Goal: Task Accomplishment & Management: Use online tool/utility

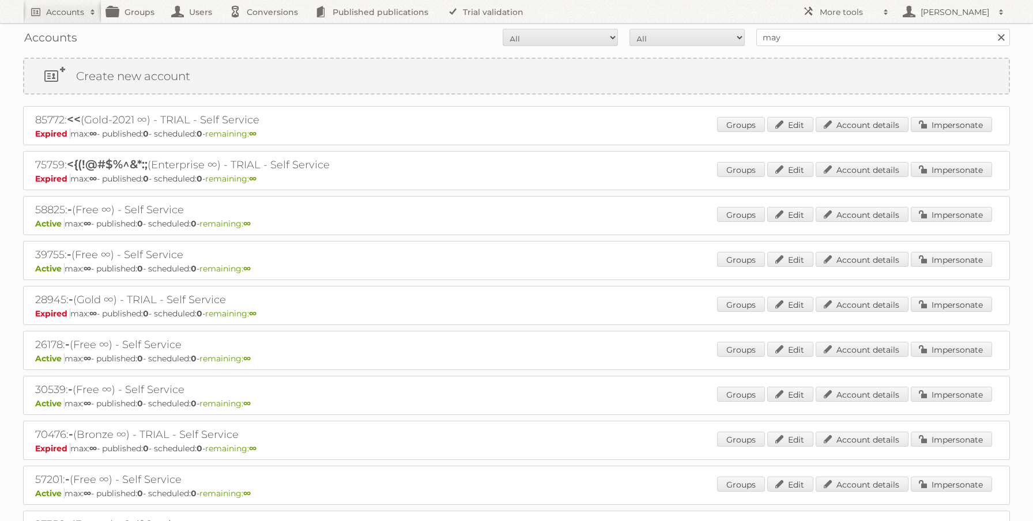
type input "may's zona libre"
click at [992, 29] on input "Search" at bounding box center [1000, 37] width 17 height 17
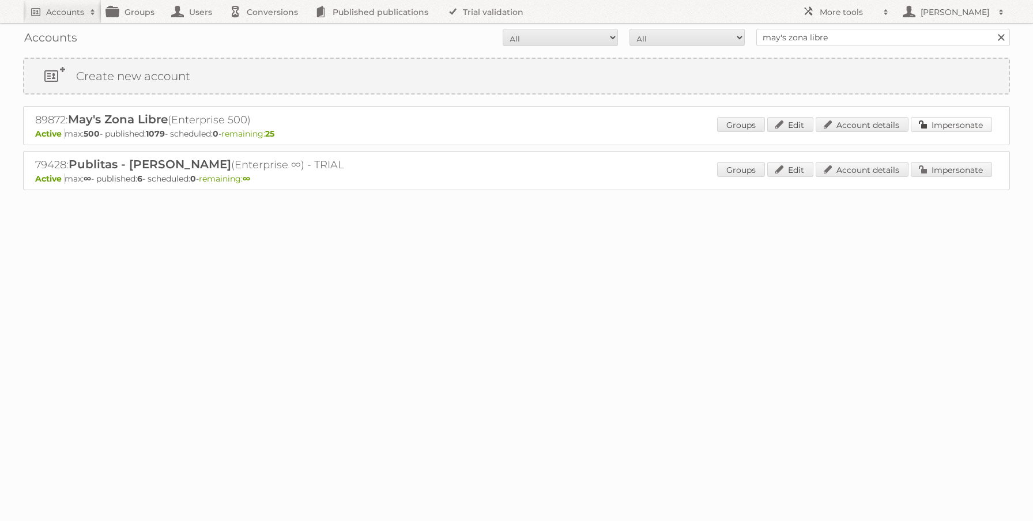
click at [926, 125] on link "Impersonate" at bounding box center [951, 124] width 81 height 15
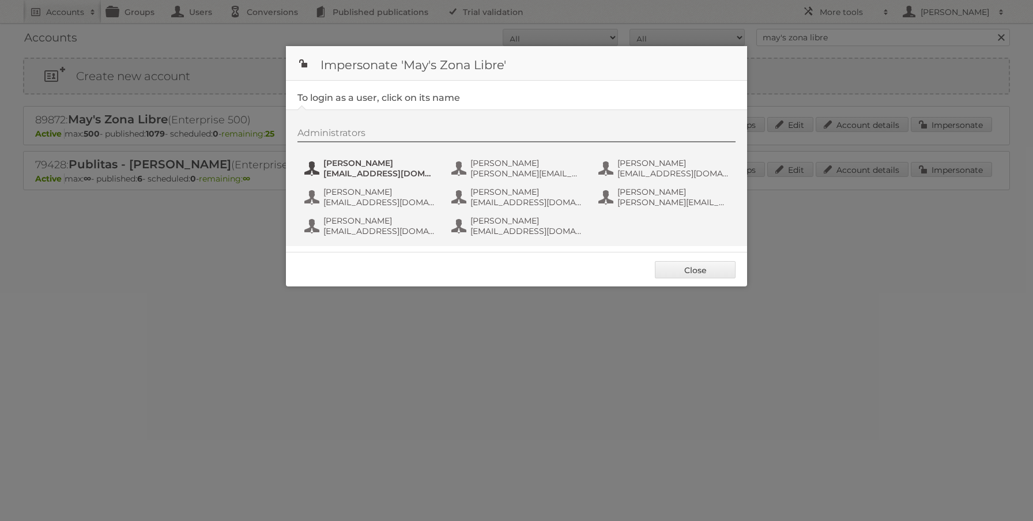
click at [379, 164] on span "[PERSON_NAME]" at bounding box center [380, 163] width 112 height 10
